Goal: Book appointment/travel/reservation

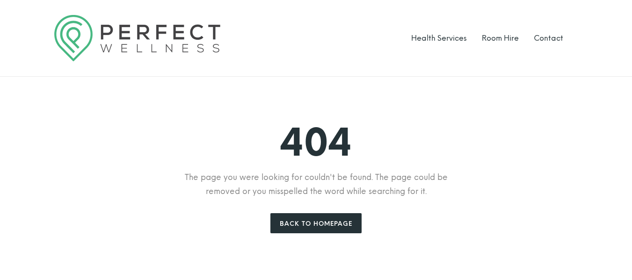
drag, startPoint x: 0, startPoint y: 0, endPoint x: 639, endPoint y: 51, distance: 641.0
click at [632, 51] on html "Health Services Room Hire Contact Health Services Room Hire Contact 404 The pag…" at bounding box center [316, 224] width 632 height 448
click at [335, 224] on link "Back to Homepage" at bounding box center [316, 223] width 91 height 20
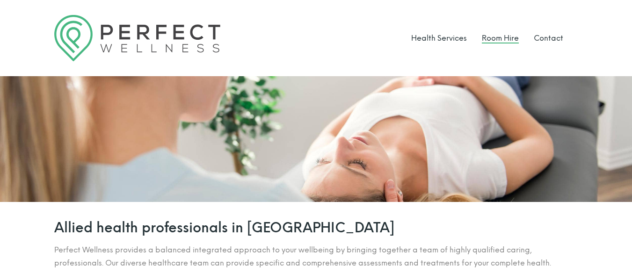
click at [503, 38] on link "Room Hire" at bounding box center [500, 38] width 37 height 9
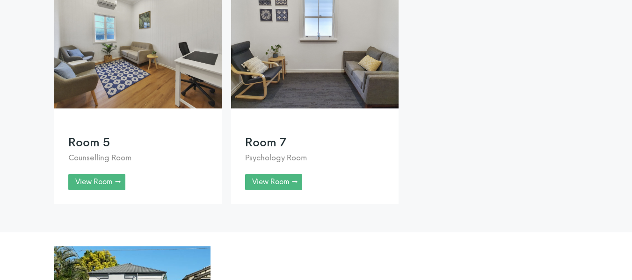
scroll to position [772, 0]
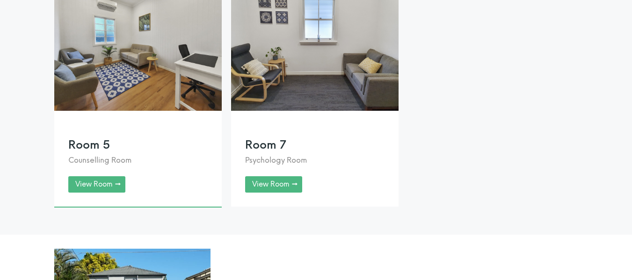
click at [104, 199] on link at bounding box center [138, 96] width 168 height 222
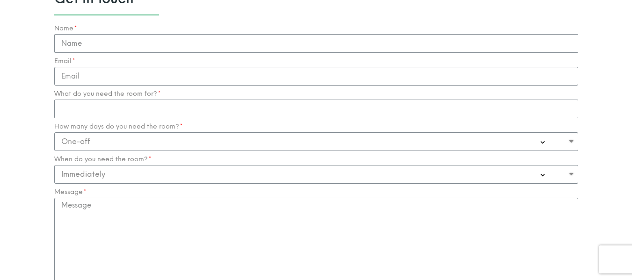
scroll to position [941, 0]
click at [504, 140] on select "One-off Casual on going 1-2 Days a week 3-4 Days a week Full time - monthly" at bounding box center [316, 138] width 524 height 19
select select "Casual on going"
click at [54, 129] on select "One-off Casual on going 1-2 Days a week 3-4 Days a week Full time - monthly" at bounding box center [316, 138] width 524 height 19
click at [160, 115] on input "What do you need the room for?" at bounding box center [316, 105] width 524 height 19
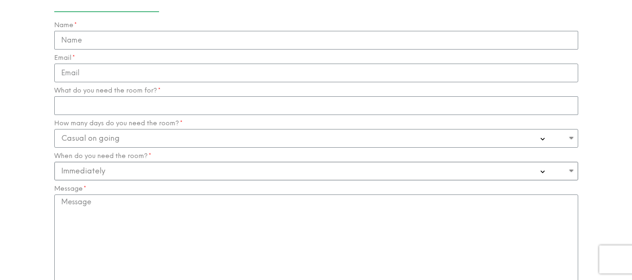
click at [155, 173] on select "Immediately 0-1 Month 1-3 Months" at bounding box center [316, 171] width 524 height 19
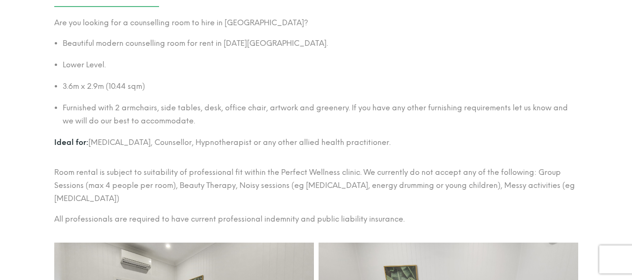
scroll to position [0, 0]
